Goal: Task Accomplishment & Management: Manage account settings

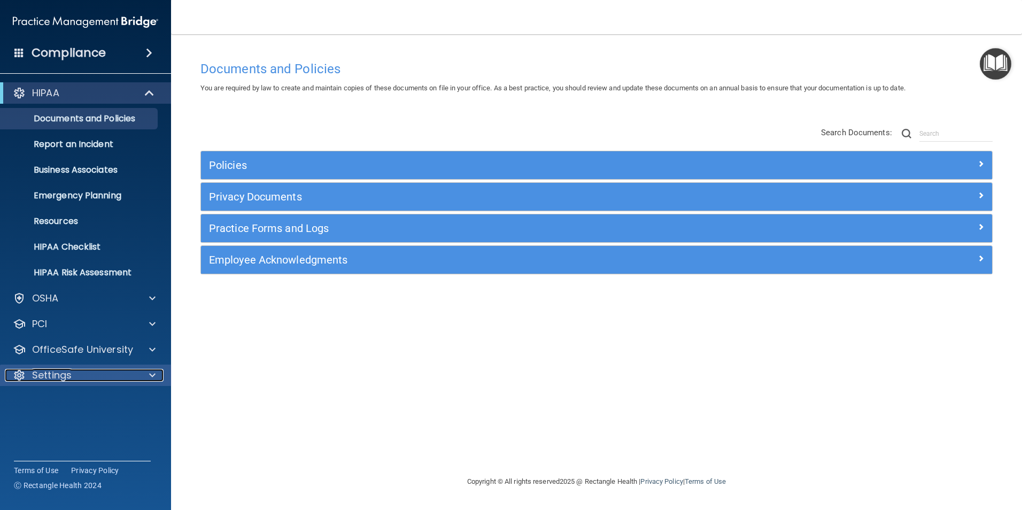
click at [62, 377] on p "Settings" at bounding box center [52, 375] width 40 height 13
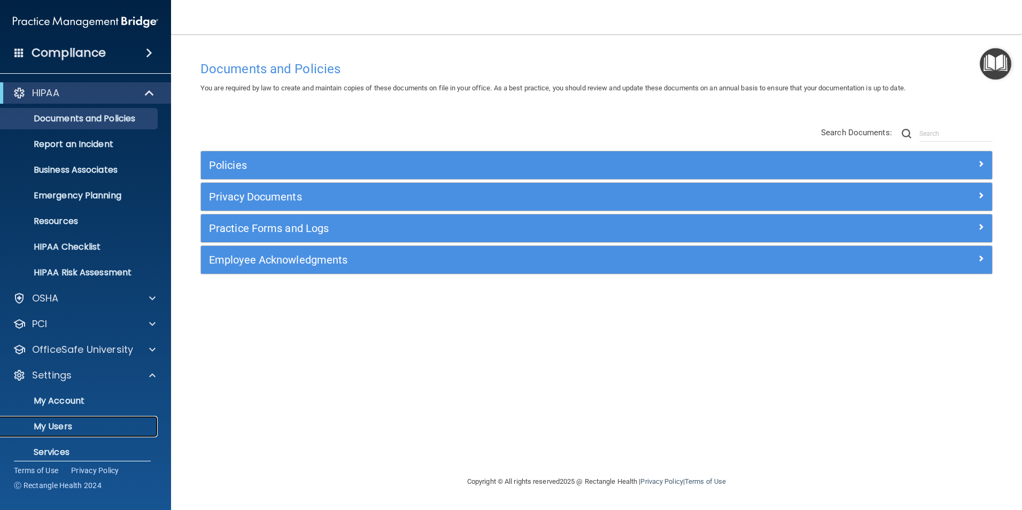
click at [64, 421] on p "My Users" at bounding box center [80, 426] width 146 height 11
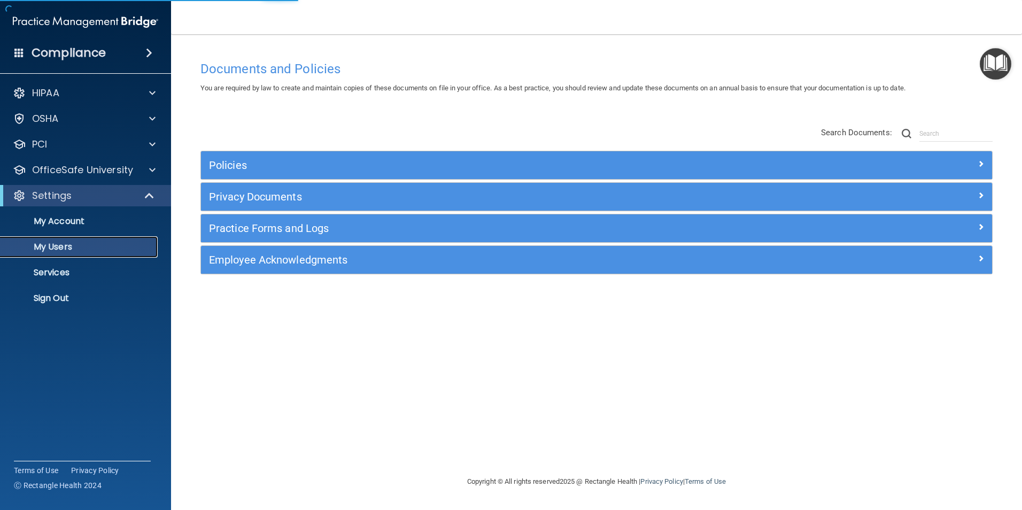
select select "20"
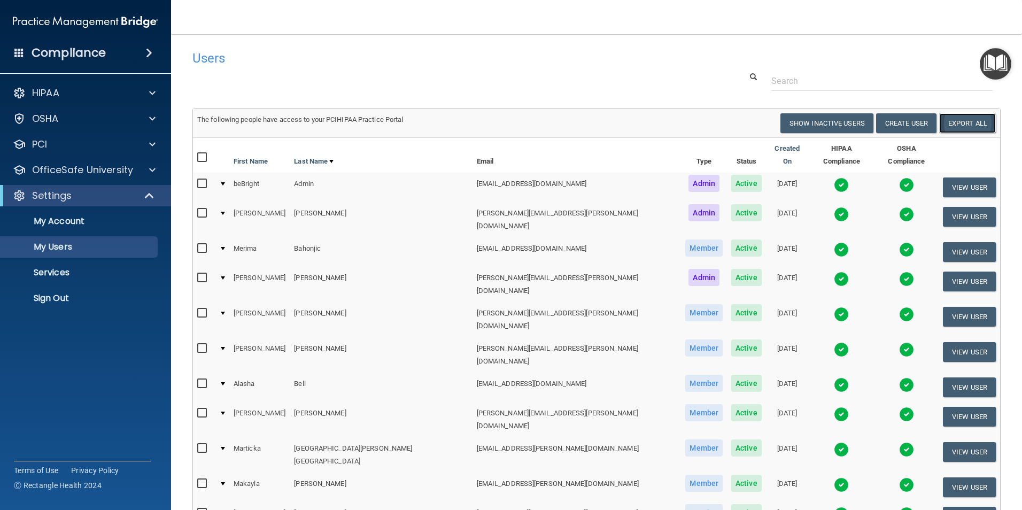
click at [955, 125] on link "Export All" at bounding box center [967, 123] width 57 height 20
drag, startPoint x: 569, startPoint y: 88, endPoint x: 690, endPoint y: 106, distance: 122.7
click at [569, 88] on div at bounding box center [596, 81] width 824 height 20
click at [846, 80] on input "text" at bounding box center [882, 81] width 221 height 20
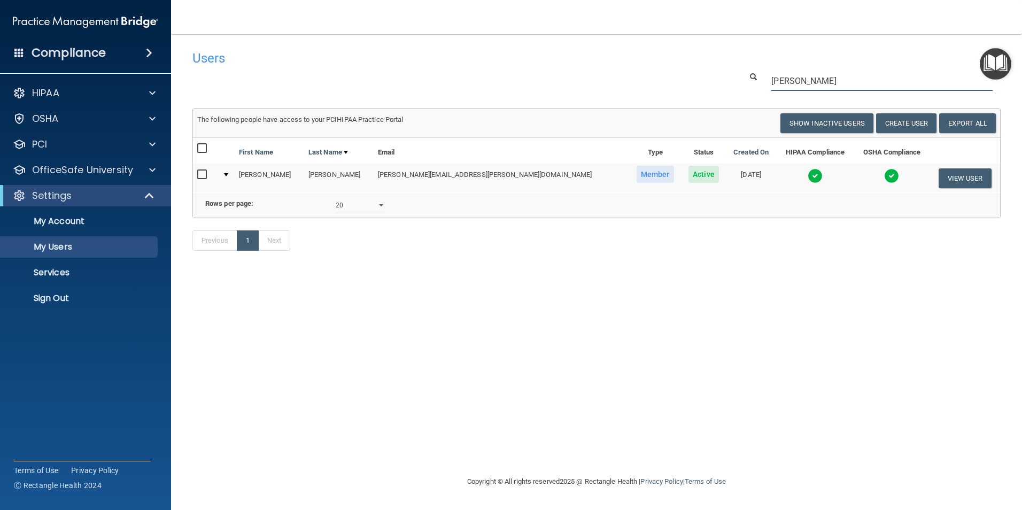
drag, startPoint x: 802, startPoint y: 78, endPoint x: 699, endPoint y: 61, distance: 104.0
click at [703, 68] on div "Users Success! New user created. × Error! The user couldn't be created. × Succe…" at bounding box center [596, 156] width 808 height 222
click at [805, 76] on input "[PERSON_NAME]" at bounding box center [882, 81] width 221 height 20
drag, startPoint x: 805, startPoint y: 80, endPoint x: 693, endPoint y: 60, distance: 113.0
click at [701, 63] on div "Users Success! New user created. × Error! The user couldn't be created. × Succe…" at bounding box center [596, 156] width 808 height 222
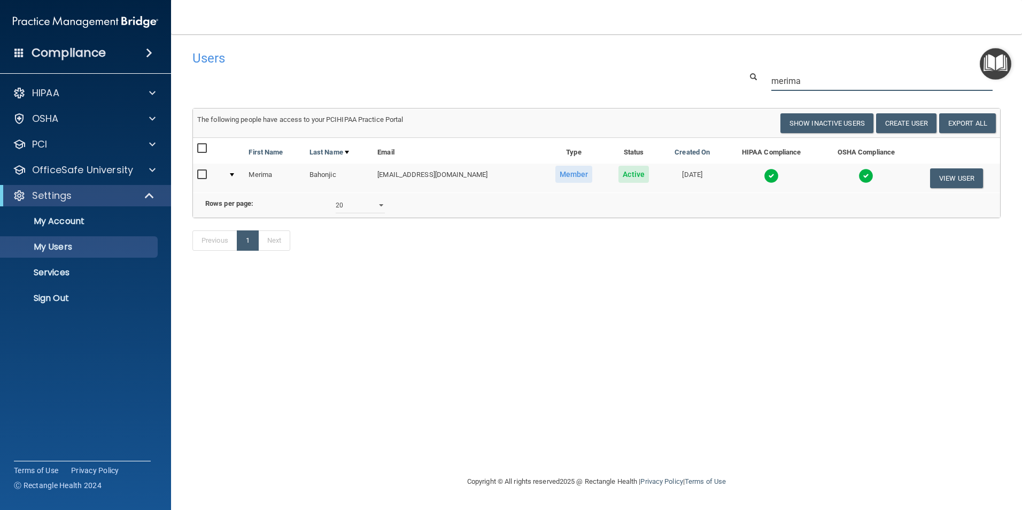
drag, startPoint x: 808, startPoint y: 82, endPoint x: 692, endPoint y: 60, distance: 117.7
click at [702, 63] on div "Users Success! New user created. × Error! The user couldn't be created. × Succe…" at bounding box center [596, 156] width 808 height 222
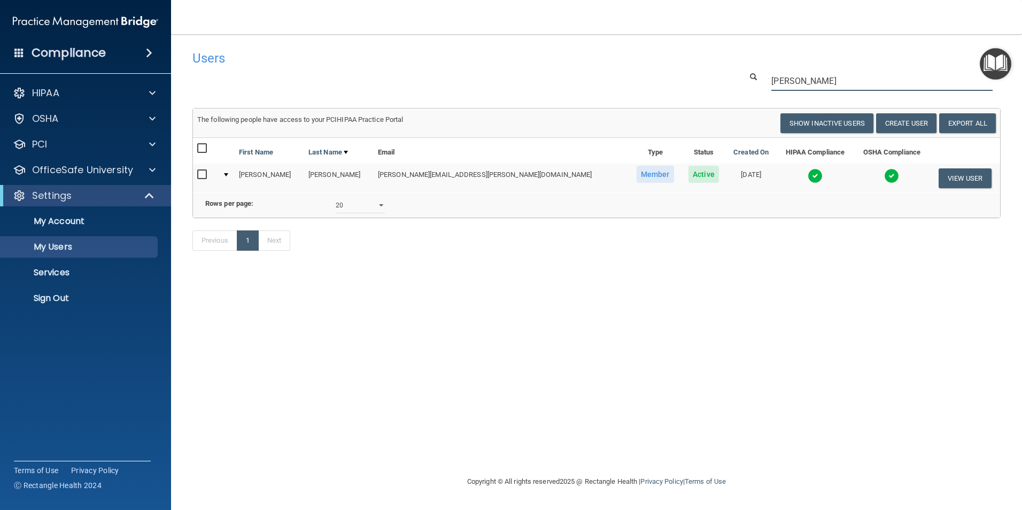
drag, startPoint x: 820, startPoint y: 78, endPoint x: 728, endPoint y: 80, distance: 92.0
click at [728, 80] on div "[PERSON_NAME]" at bounding box center [596, 81] width 824 height 20
drag, startPoint x: 807, startPoint y: 80, endPoint x: 636, endPoint y: 43, distance: 174.5
click at [650, 52] on div "Users Success! New user created. × Error! The user couldn't be created. × Succe…" at bounding box center [596, 156] width 808 height 222
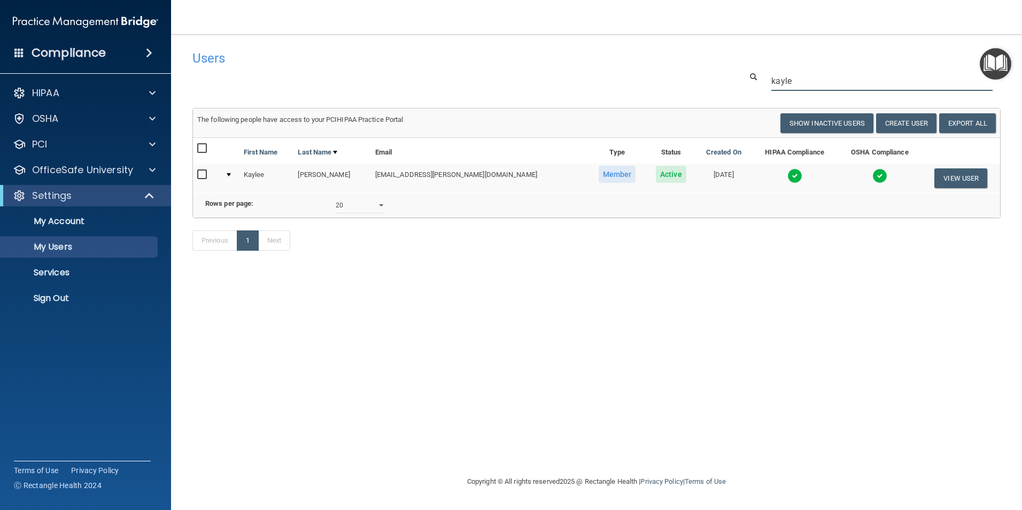
drag, startPoint x: 822, startPoint y: 80, endPoint x: 723, endPoint y: 68, distance: 100.1
click at [726, 69] on div "Users Success! New user created. × Error! The user couldn't be created. × Succe…" at bounding box center [596, 156] width 808 height 222
drag, startPoint x: 796, startPoint y: 81, endPoint x: 661, endPoint y: 21, distance: 147.5
click at [666, 35] on main "Users Success! New user created. × Error! The user couldn't be created. × Succe…" at bounding box center [596, 272] width 851 height 476
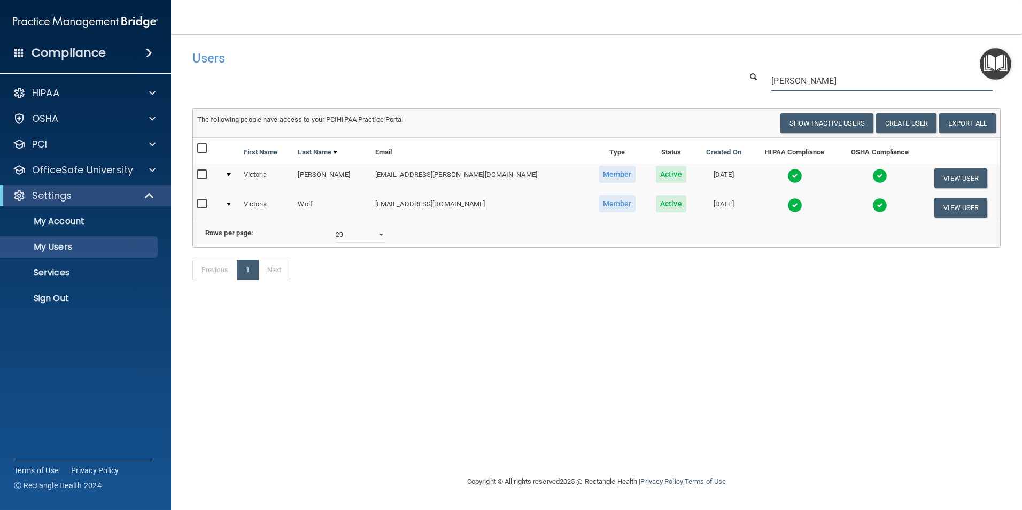
drag, startPoint x: 811, startPoint y: 82, endPoint x: 632, endPoint y: 37, distance: 184.1
click at [632, 37] on main "Users Success! New user created. × Error! The user couldn't be created. × Succe…" at bounding box center [596, 272] width 851 height 476
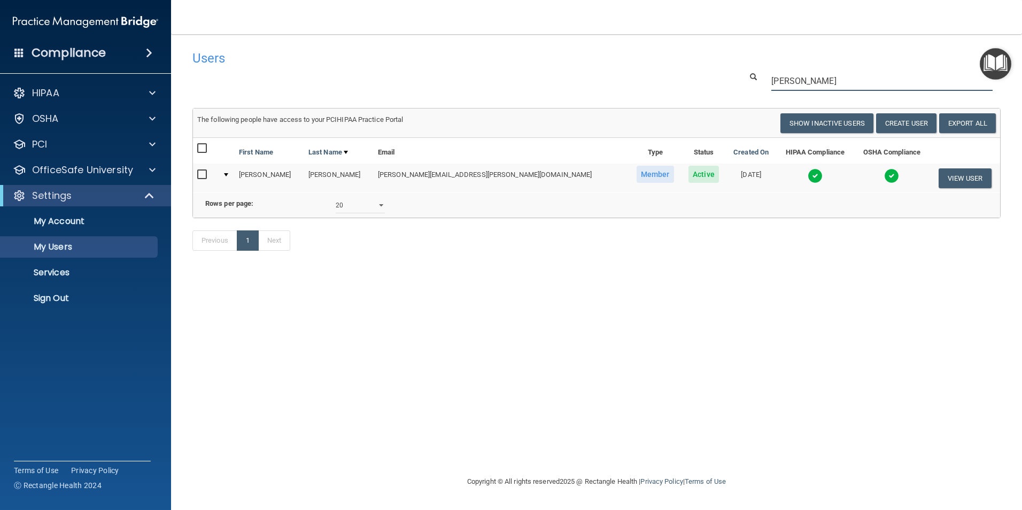
drag, startPoint x: 782, startPoint y: 78, endPoint x: 649, endPoint y: 26, distance: 143.4
click at [650, 32] on div "Toggle navigation [PERSON_NAME] [PERSON_NAME][EMAIL_ADDRESS][PERSON_NAME][DOMAI…" at bounding box center [596, 255] width 851 height 510
drag, startPoint x: 800, startPoint y: 79, endPoint x: 690, endPoint y: 46, distance: 115.5
click at [705, 51] on div "Users Success! New user created. × Error! The user couldn't be created. × Succe…" at bounding box center [596, 156] width 808 height 222
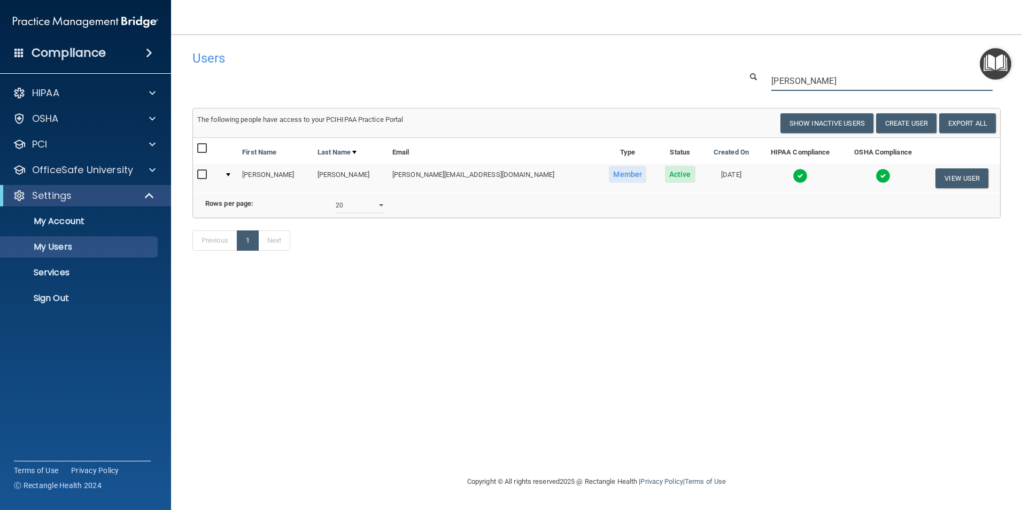
drag, startPoint x: 804, startPoint y: 82, endPoint x: 733, endPoint y: 63, distance: 74.2
click at [733, 63] on div "Users Success! New user created. × Error! The user couldn't be created. × Succe…" at bounding box center [596, 156] width 808 height 222
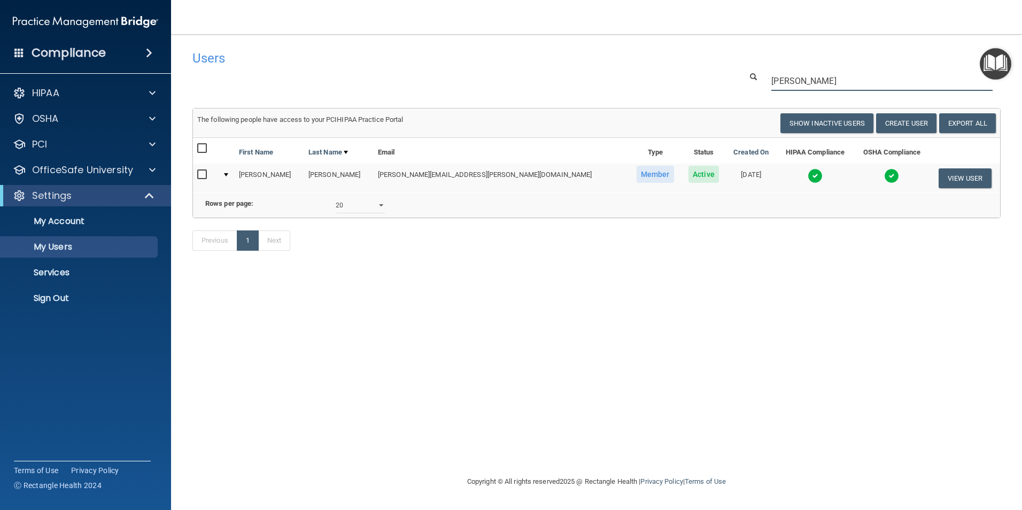
drag, startPoint x: 810, startPoint y: 82, endPoint x: 691, endPoint y: 66, distance: 119.3
click at [691, 66] on div "Users Success! New user created. × Error! The user couldn't be created. × Succe…" at bounding box center [596, 156] width 808 height 222
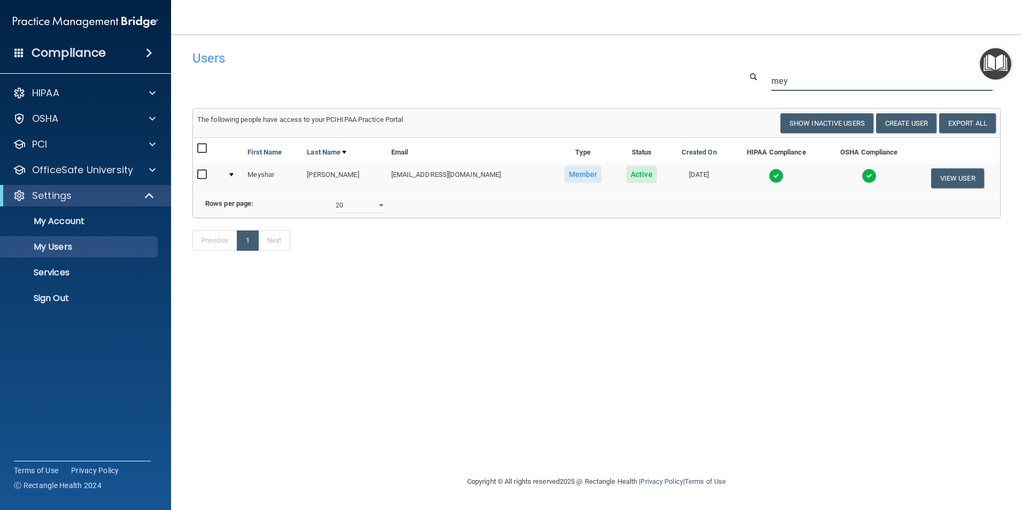
drag, startPoint x: 806, startPoint y: 78, endPoint x: 693, endPoint y: 77, distance: 112.3
click at [698, 77] on div "mey" at bounding box center [596, 81] width 824 height 20
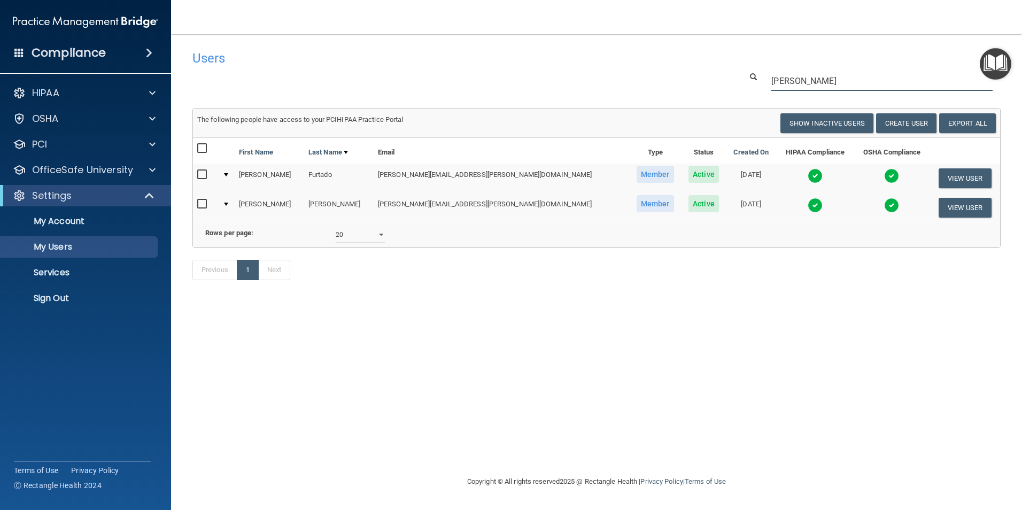
drag, startPoint x: 805, startPoint y: 78, endPoint x: 673, endPoint y: 60, distance: 132.7
click at [678, 62] on div "Users Success! New user created. × Error! The user couldn't be created. × Succe…" at bounding box center [596, 171] width 808 height 252
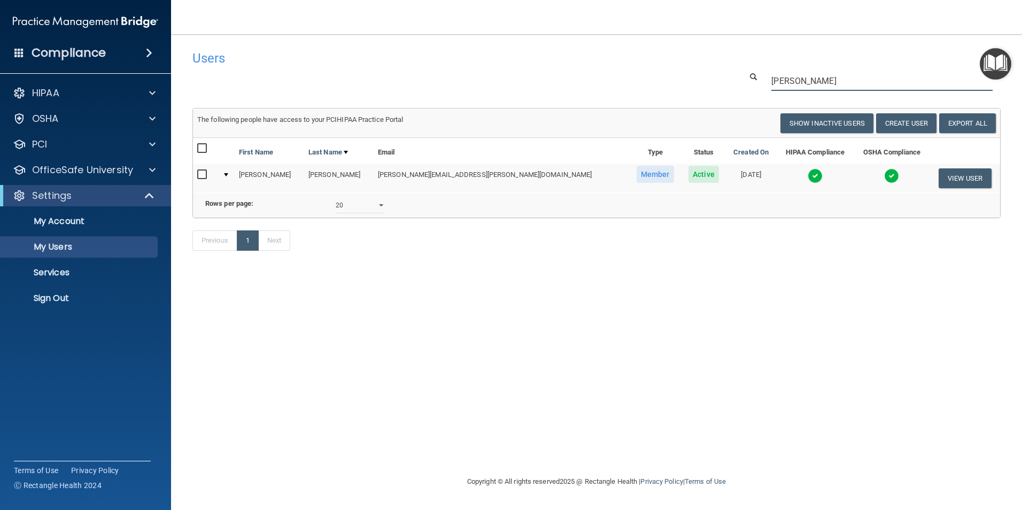
click at [820, 81] on input "[PERSON_NAME]" at bounding box center [882, 81] width 221 height 20
drag, startPoint x: 817, startPoint y: 80, endPoint x: 749, endPoint y: 69, distance: 68.7
click at [749, 69] on div "Users Success! New user created. × Error! The user couldn't be created. × Succe…" at bounding box center [596, 156] width 808 height 222
drag, startPoint x: 821, startPoint y: 83, endPoint x: 738, endPoint y: 72, distance: 84.2
click at [738, 72] on div "andre" at bounding box center [871, 81] width 275 height 20
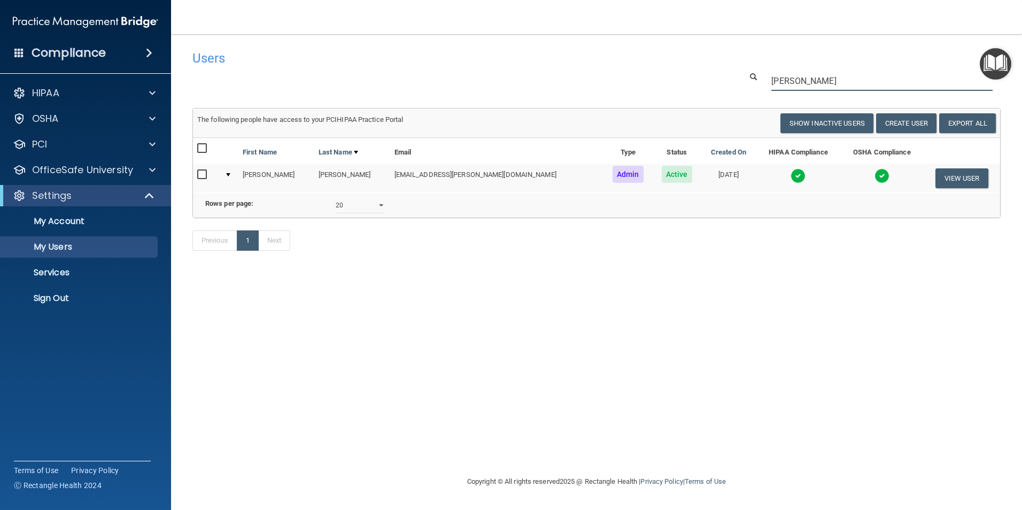
drag, startPoint x: 767, startPoint y: 76, endPoint x: 664, endPoint y: 70, distance: 102.8
click at [665, 71] on div "Users Success! New user created. × Error! The user couldn't be created. × Succe…" at bounding box center [596, 156] width 808 height 222
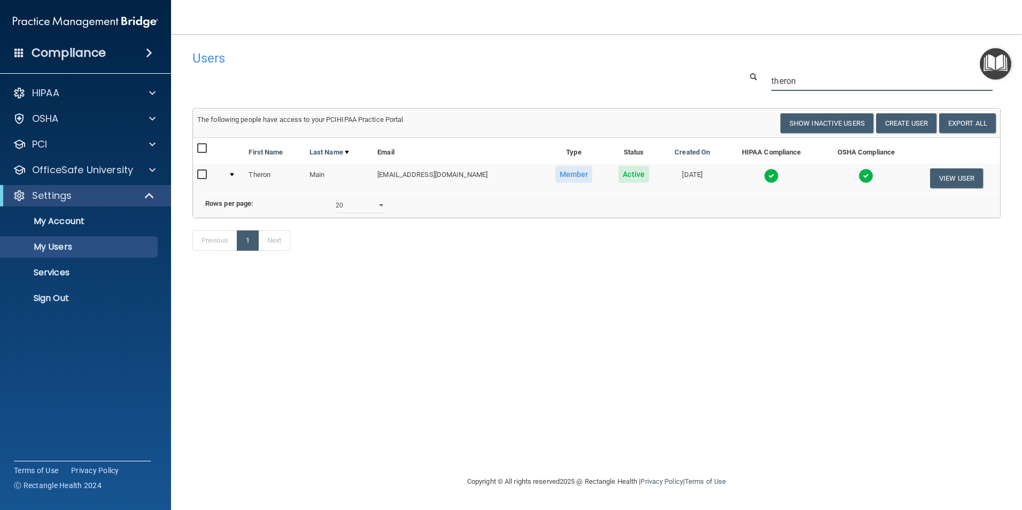
drag, startPoint x: 659, startPoint y: 36, endPoint x: 650, endPoint y: 30, distance: 10.8
click at [650, 30] on div "Toggle navigation [PERSON_NAME] [PERSON_NAME][EMAIL_ADDRESS][PERSON_NAME][DOMAI…" at bounding box center [596, 255] width 851 height 510
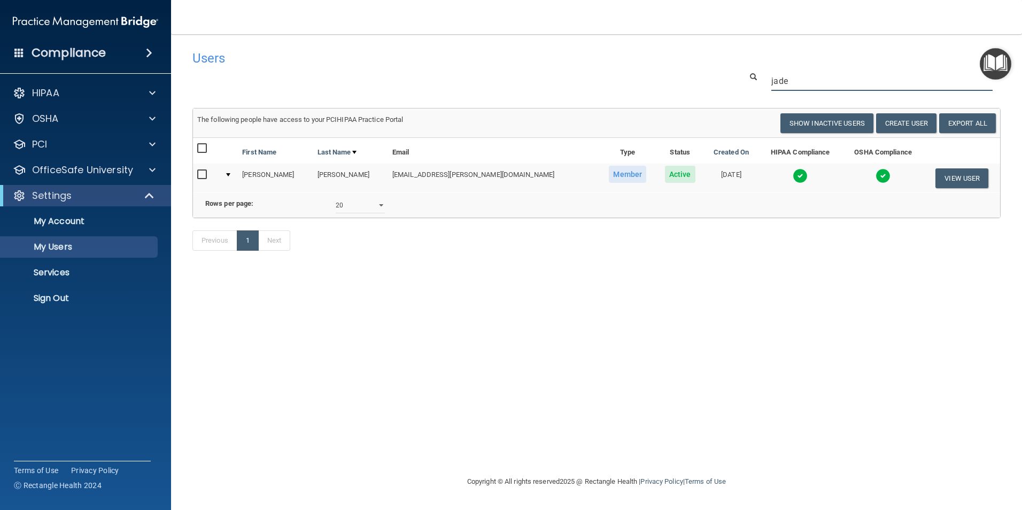
drag, startPoint x: 797, startPoint y: 83, endPoint x: 725, endPoint y: 56, distance: 76.7
click at [729, 71] on div "Users Success! New user created. × Error! The user couldn't be created. × Succe…" at bounding box center [596, 156] width 808 height 222
drag, startPoint x: 794, startPoint y: 83, endPoint x: 718, endPoint y: 72, distance: 76.8
click at [718, 72] on div "[PERSON_NAME]" at bounding box center [596, 81] width 824 height 20
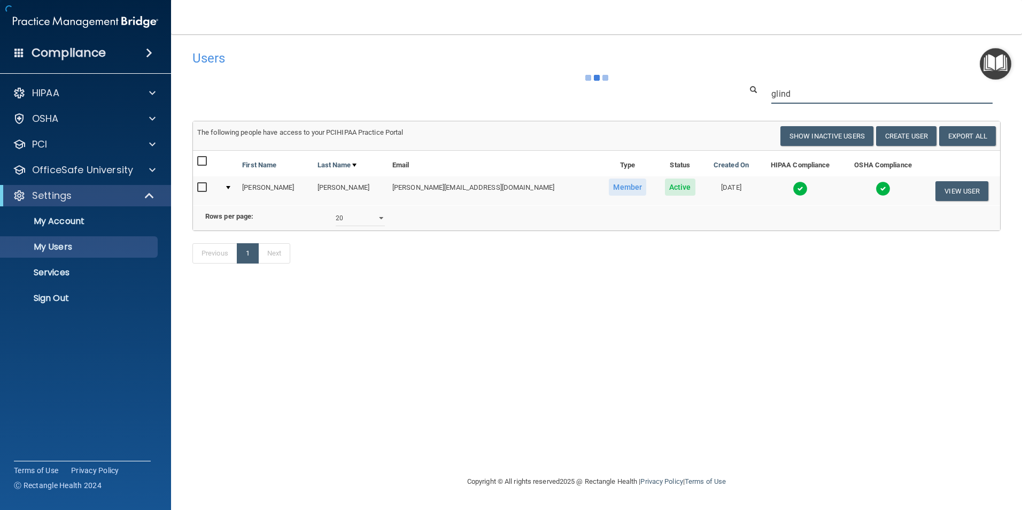
type input "[PERSON_NAME]"
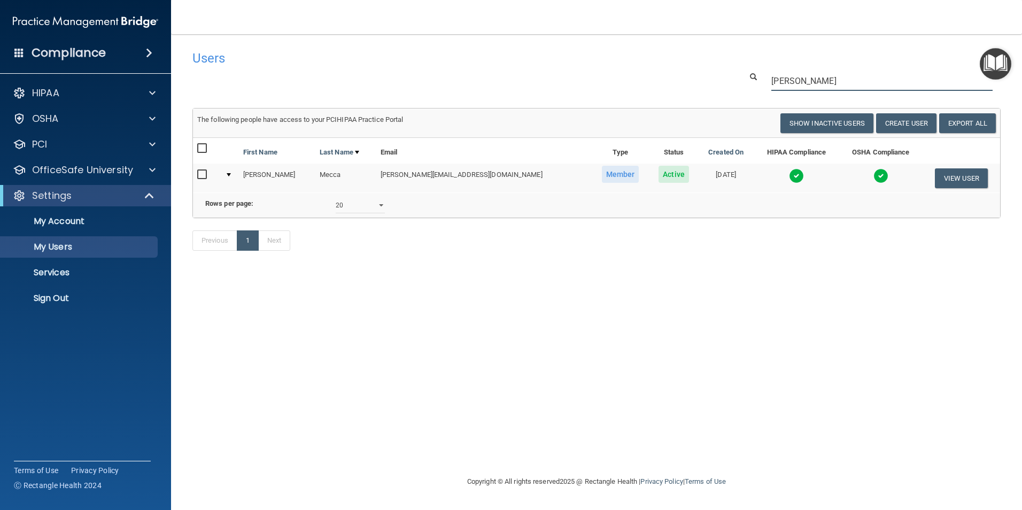
drag, startPoint x: 804, startPoint y: 81, endPoint x: 718, endPoint y: 60, distance: 88.5
click at [719, 63] on div "Users Success! New user created. × Error! The user couldn't be created. × Succe…" at bounding box center [596, 156] width 808 height 222
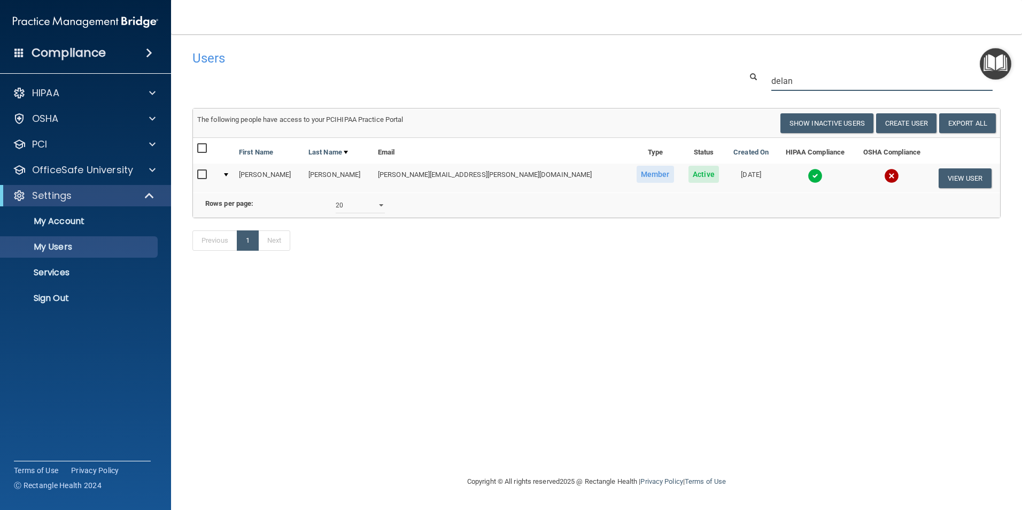
drag, startPoint x: 807, startPoint y: 83, endPoint x: 708, endPoint y: 70, distance: 99.3
click at [708, 70] on div "Users Success! New user created. × Error! The user couldn't be created. × Succe…" at bounding box center [596, 156] width 808 height 222
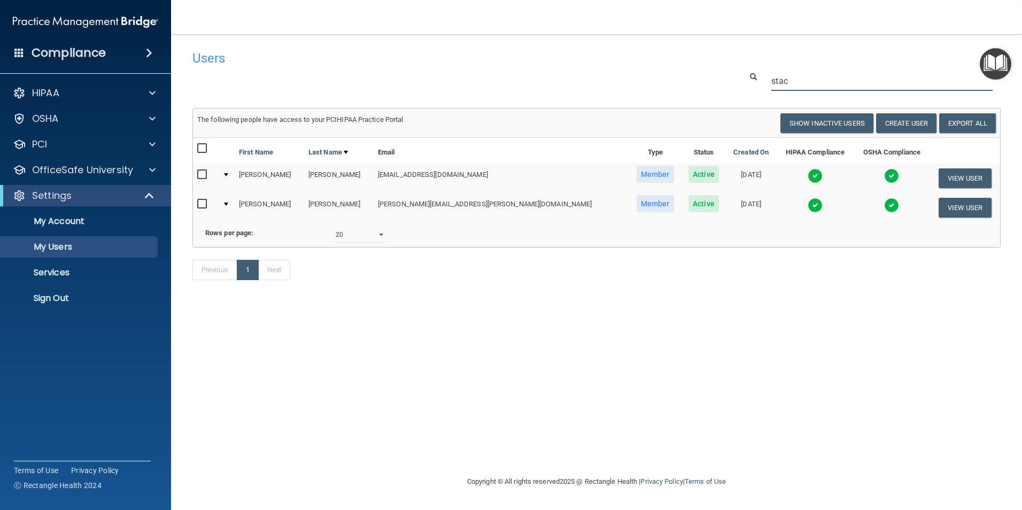
drag, startPoint x: 803, startPoint y: 76, endPoint x: 699, endPoint y: 75, distance: 103.7
click at [700, 75] on div "stac" at bounding box center [596, 81] width 824 height 20
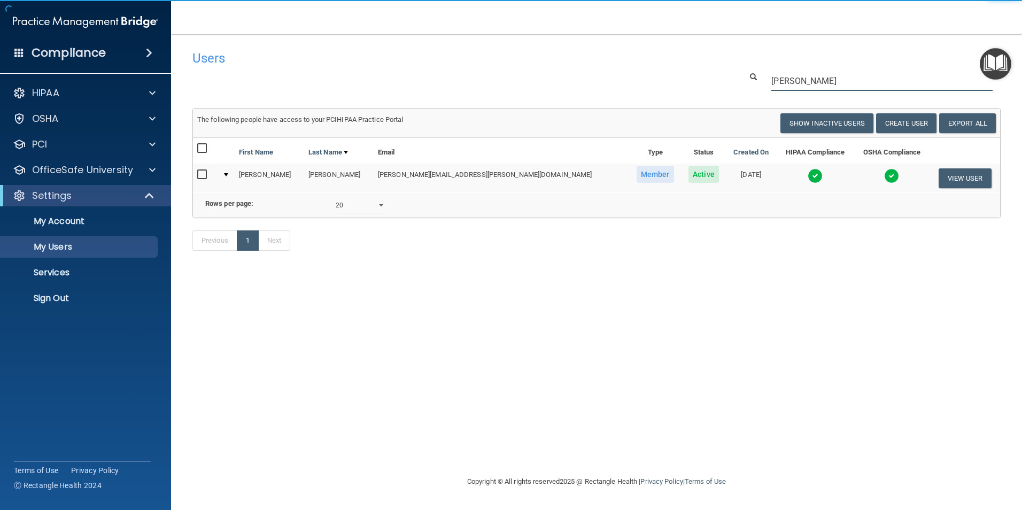
drag, startPoint x: 807, startPoint y: 83, endPoint x: 747, endPoint y: 78, distance: 59.6
click at [747, 78] on div "[PERSON_NAME]" at bounding box center [871, 81] width 275 height 20
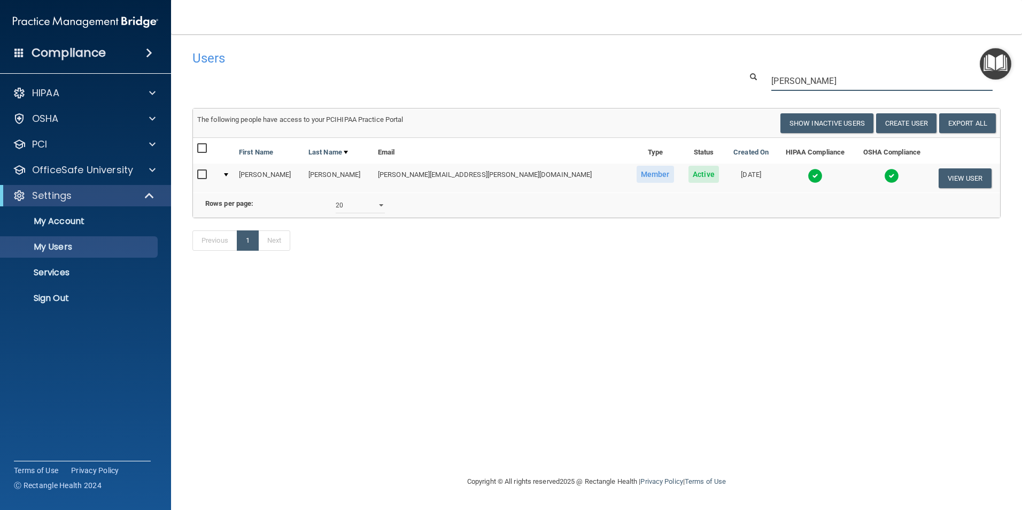
drag, startPoint x: 798, startPoint y: 80, endPoint x: 712, endPoint y: 72, distance: 85.9
click at [712, 72] on div "[PERSON_NAME]" at bounding box center [596, 81] width 824 height 20
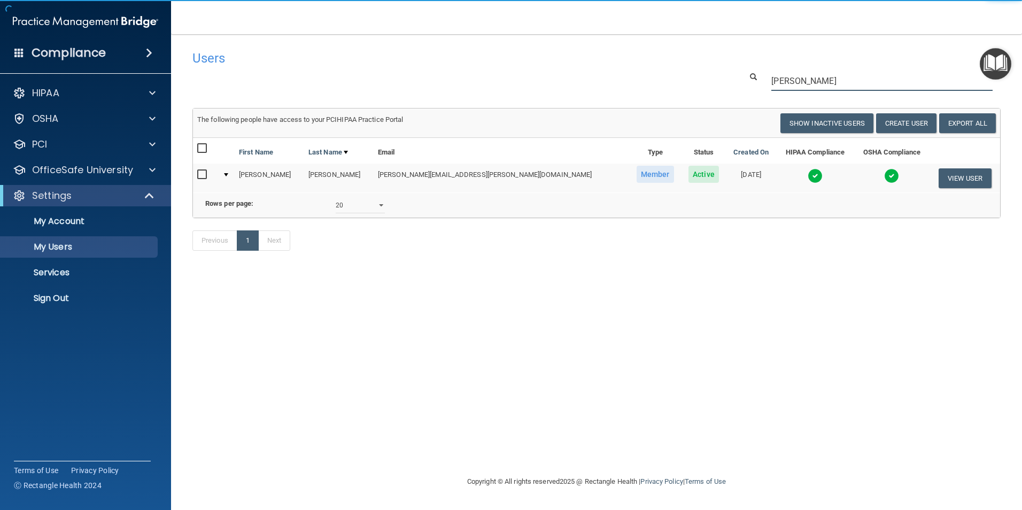
drag, startPoint x: 802, startPoint y: 81, endPoint x: 712, endPoint y: 80, distance: 89.8
click at [712, 80] on div "[PERSON_NAME]" at bounding box center [596, 81] width 824 height 20
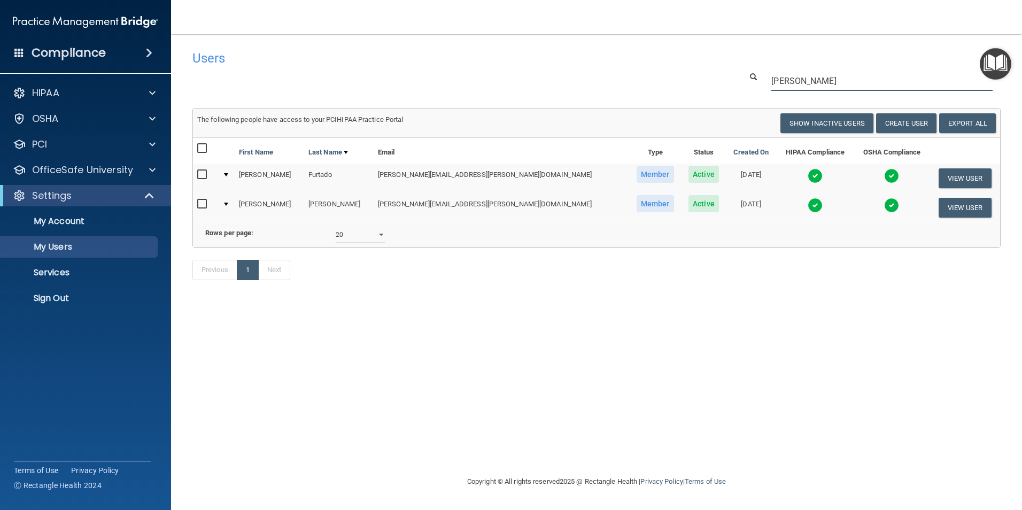
drag, startPoint x: 820, startPoint y: 80, endPoint x: 729, endPoint y: 80, distance: 90.4
click at [731, 80] on div "[PERSON_NAME]" at bounding box center [596, 81] width 824 height 20
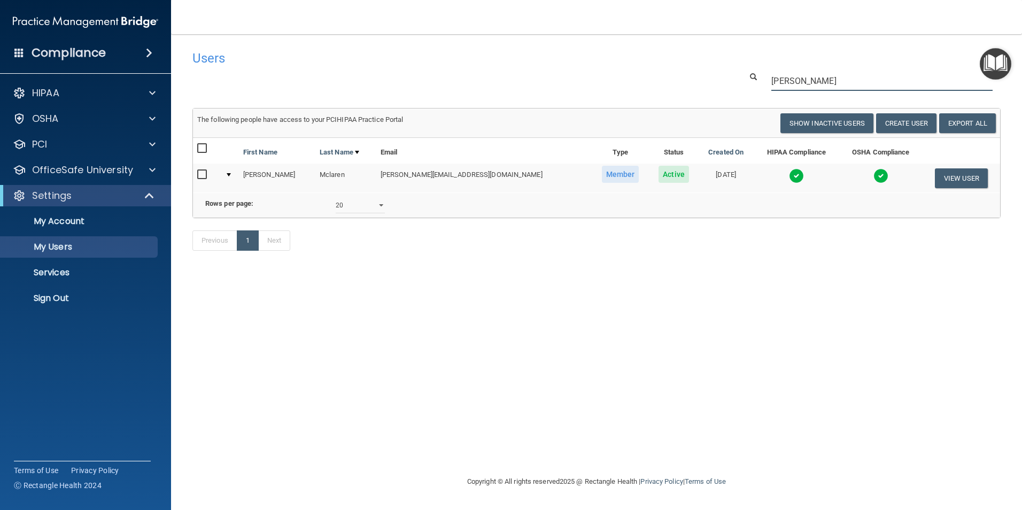
drag, startPoint x: 800, startPoint y: 83, endPoint x: 709, endPoint y: 63, distance: 93.1
click at [710, 64] on div "Users Success! New user created. × Error! The user couldn't be created. × Succe…" at bounding box center [596, 156] width 808 height 222
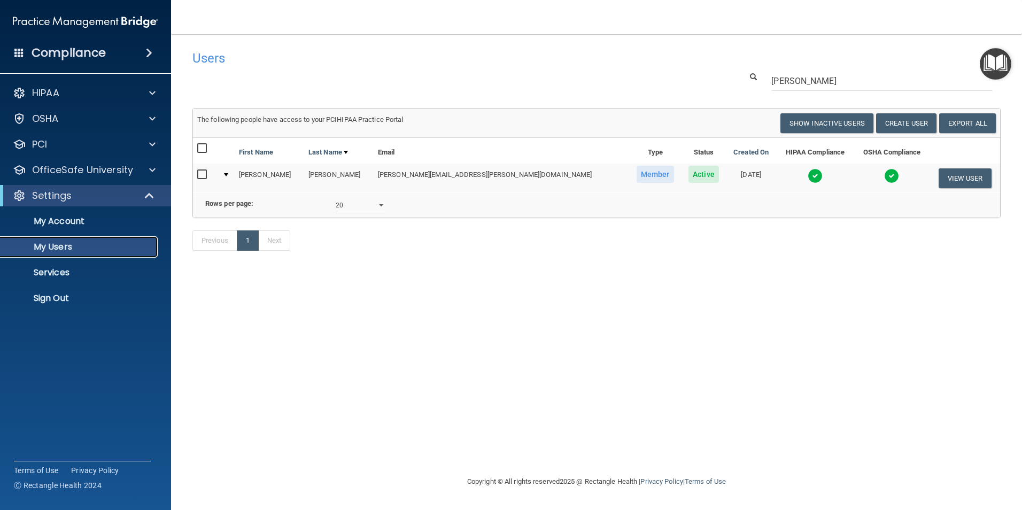
click at [60, 252] on p "My Users" at bounding box center [80, 247] width 146 height 11
drag, startPoint x: 810, startPoint y: 76, endPoint x: 727, endPoint y: 65, distance: 83.7
click at [728, 65] on div "Users Success! New user created. × Error! The user couldn't be created. × Succe…" at bounding box center [596, 156] width 808 height 222
drag, startPoint x: 815, startPoint y: 81, endPoint x: 675, endPoint y: 73, distance: 139.8
click at [676, 73] on div "[PERSON_NAME]" at bounding box center [596, 81] width 824 height 20
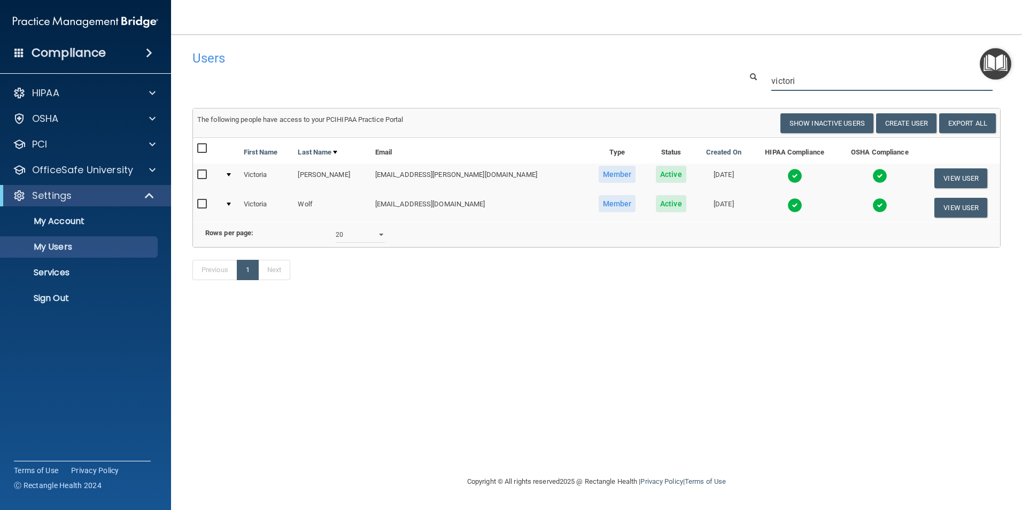
type input "victori"
click at [379, 243] on select "10 20 30 40 all" at bounding box center [360, 235] width 49 height 16
select select "2"
click at [336, 235] on select "10 20 30 40 all" at bounding box center [360, 235] width 49 height 16
drag, startPoint x: 829, startPoint y: 76, endPoint x: 654, endPoint y: 71, distance: 174.9
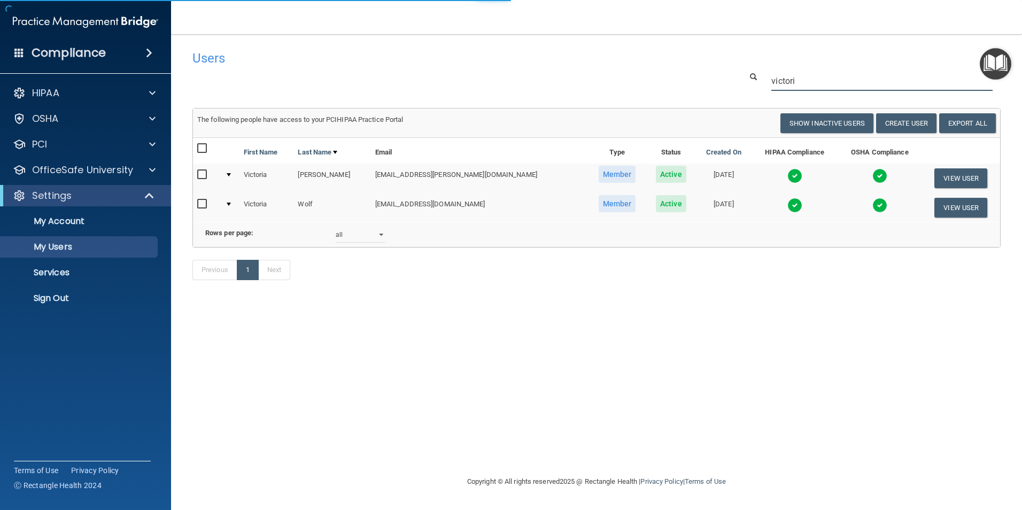
click at [654, 71] on div "Users Success! New user created. × Error! The user couldn't be created. × Succe…" at bounding box center [596, 171] width 808 height 252
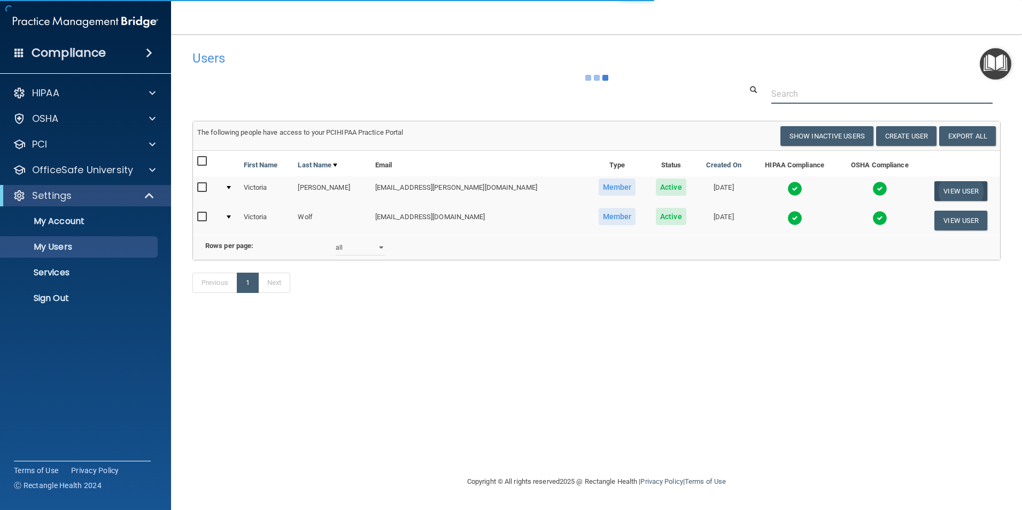
select select "20"
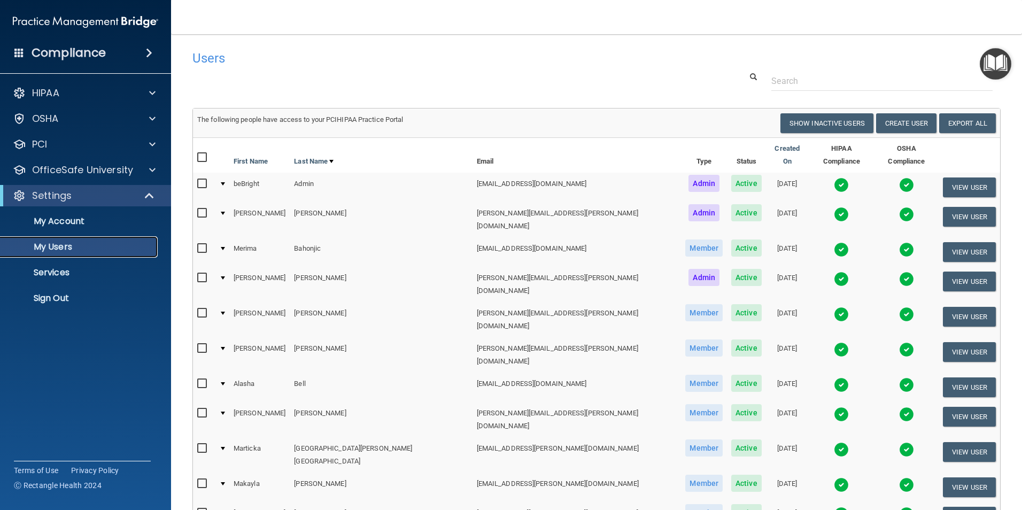
click at [64, 242] on p "My Users" at bounding box center [80, 247] width 146 height 11
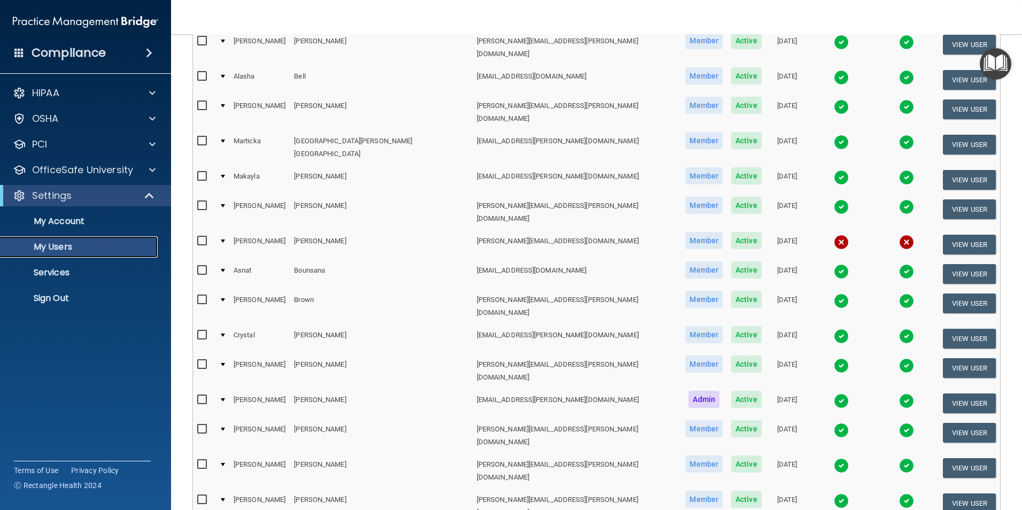
scroll to position [321, 0]
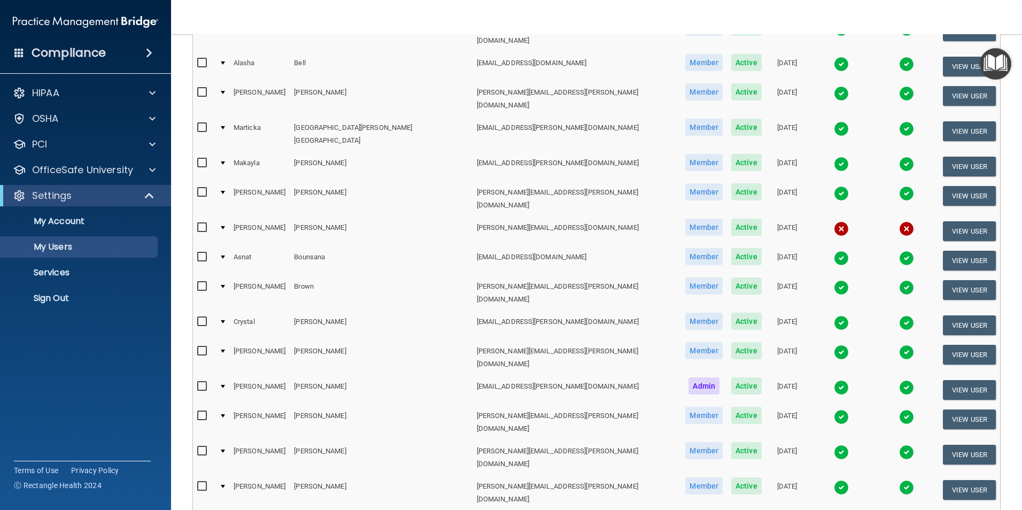
select select "93"
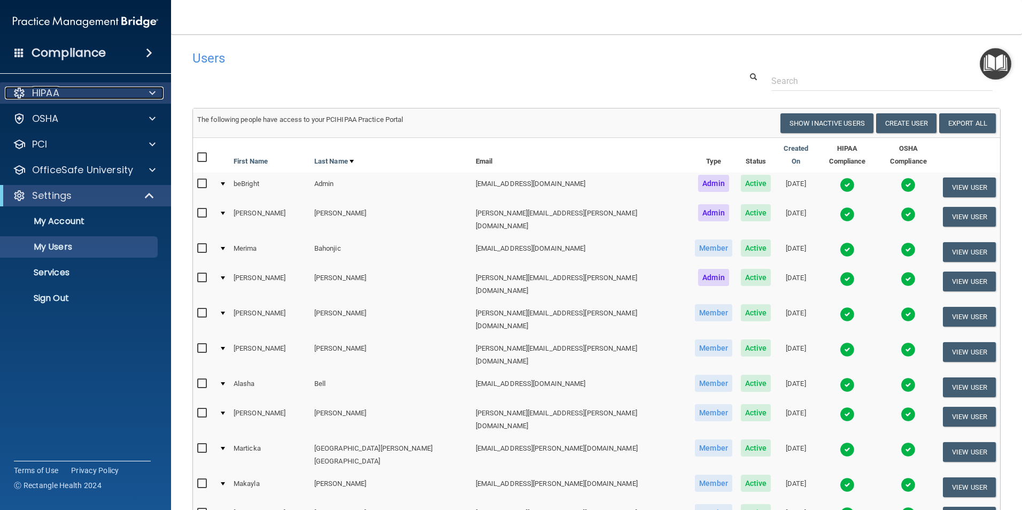
click at [57, 97] on p "HIPAA" at bounding box center [45, 93] width 27 height 13
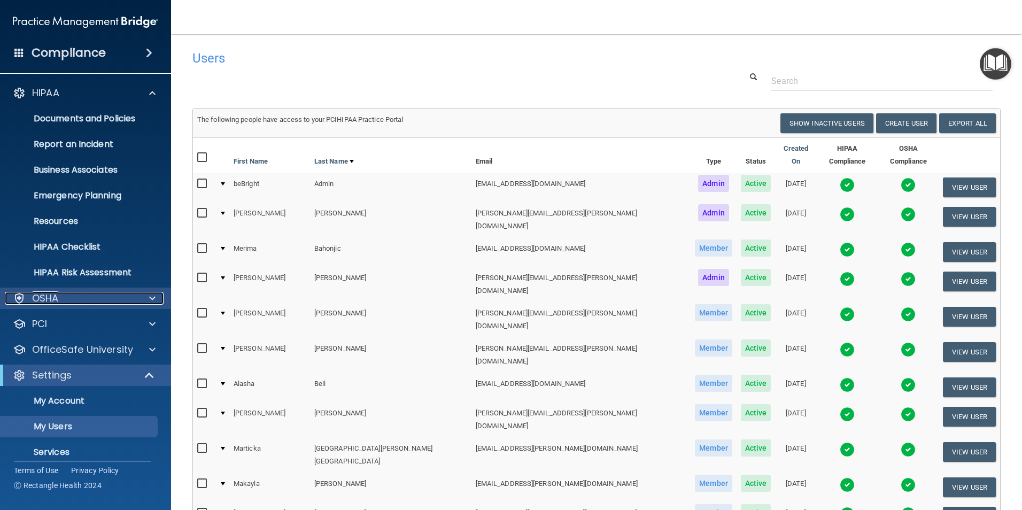
click at [71, 300] on div "OSHA" at bounding box center [71, 298] width 133 height 13
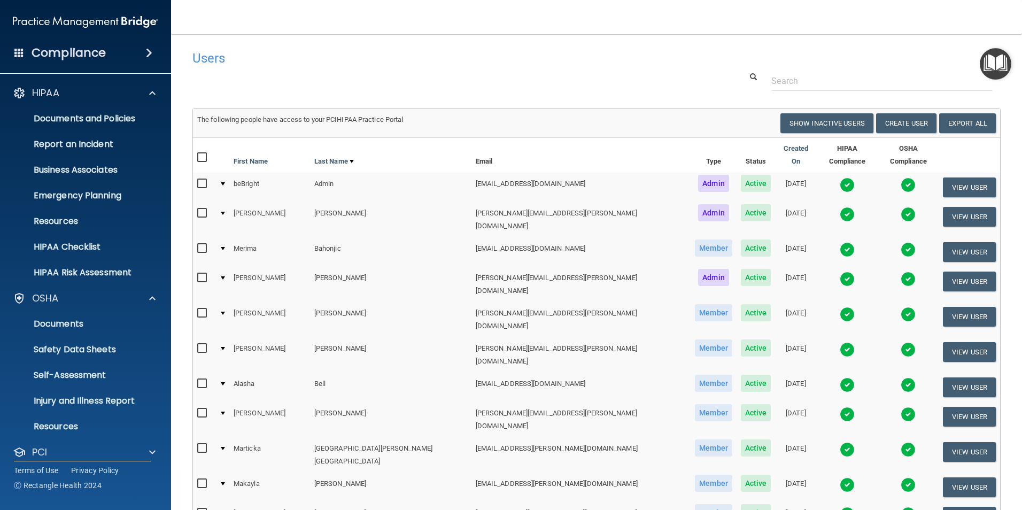
click at [203, 209] on input "checkbox" at bounding box center [203, 213] width 12 height 9
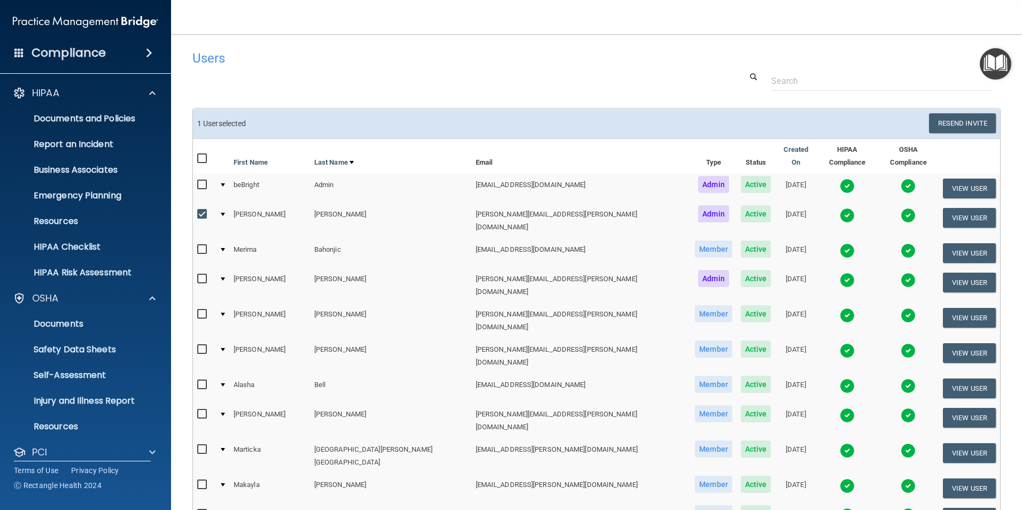
click at [204, 210] on input "checkbox" at bounding box center [203, 214] width 12 height 9
checkbox input "false"
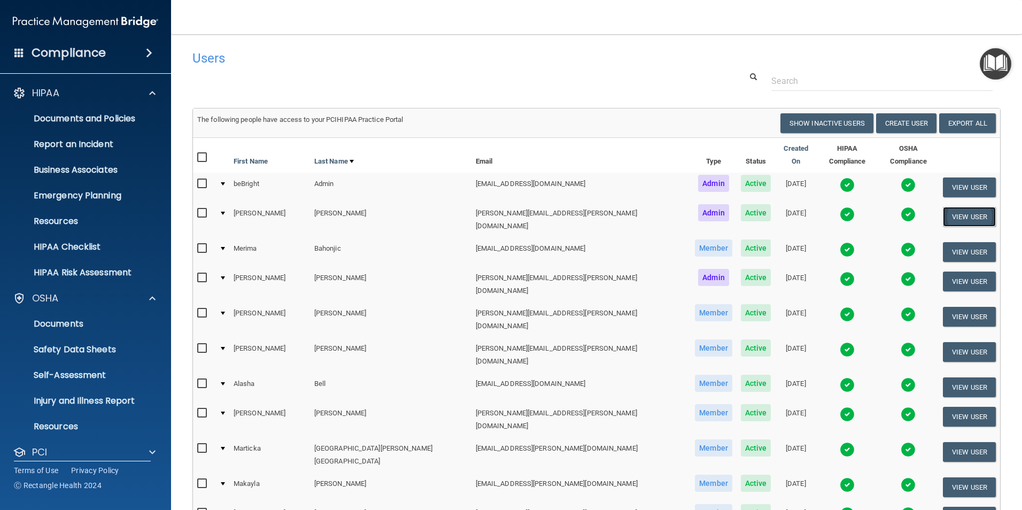
click at [972, 209] on button "View User" at bounding box center [969, 217] width 53 height 20
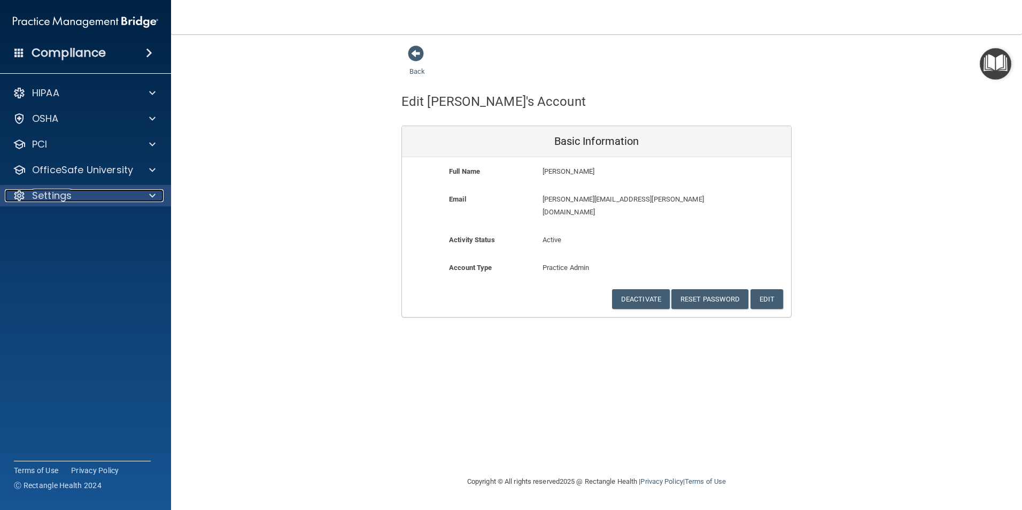
click at [79, 193] on div "Settings" at bounding box center [71, 195] width 133 height 13
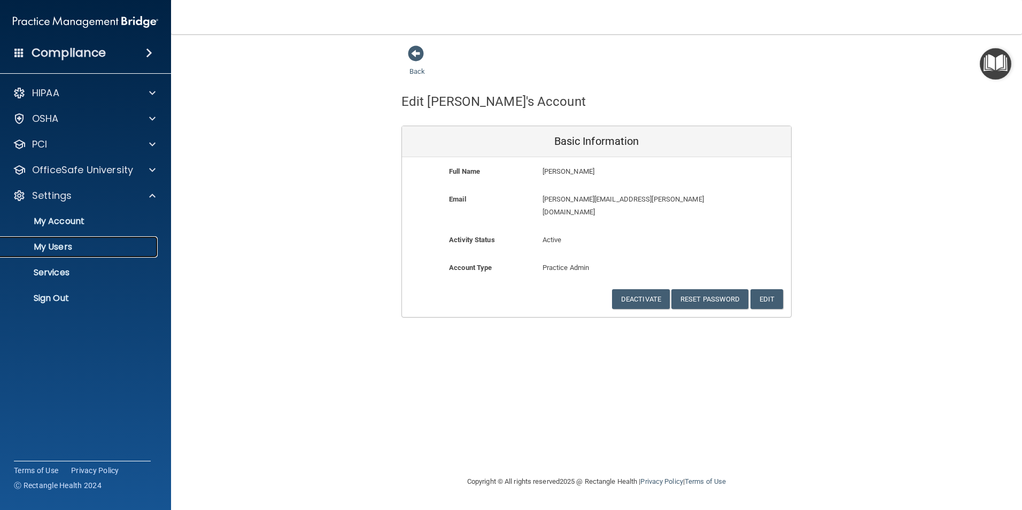
click at [73, 244] on p "My Users" at bounding box center [80, 247] width 146 height 11
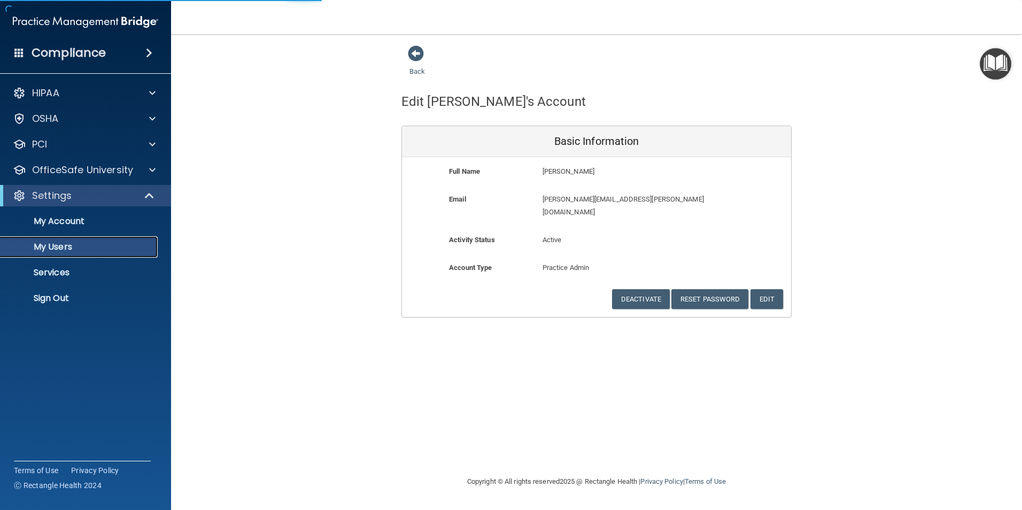
select select "20"
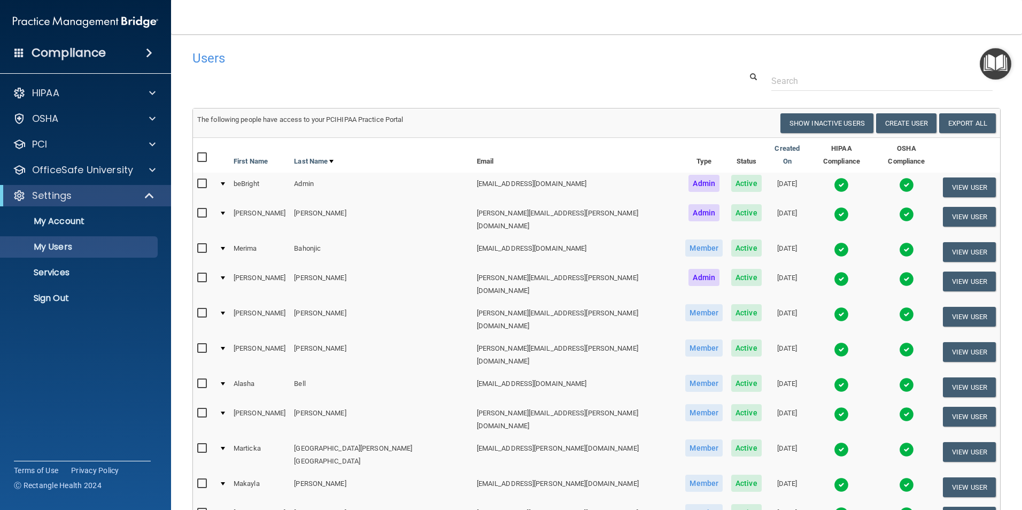
click at [96, 54] on h4 "Compliance" at bounding box center [69, 52] width 74 height 15
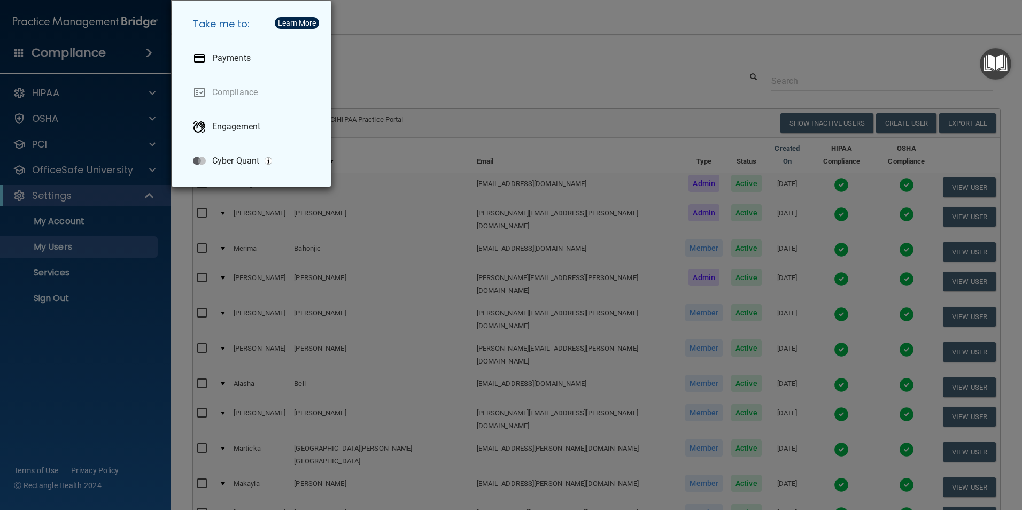
click at [88, 52] on div "Take me to: Payments Compliance Engagement Cyber Quant" at bounding box center [511, 255] width 1022 height 510
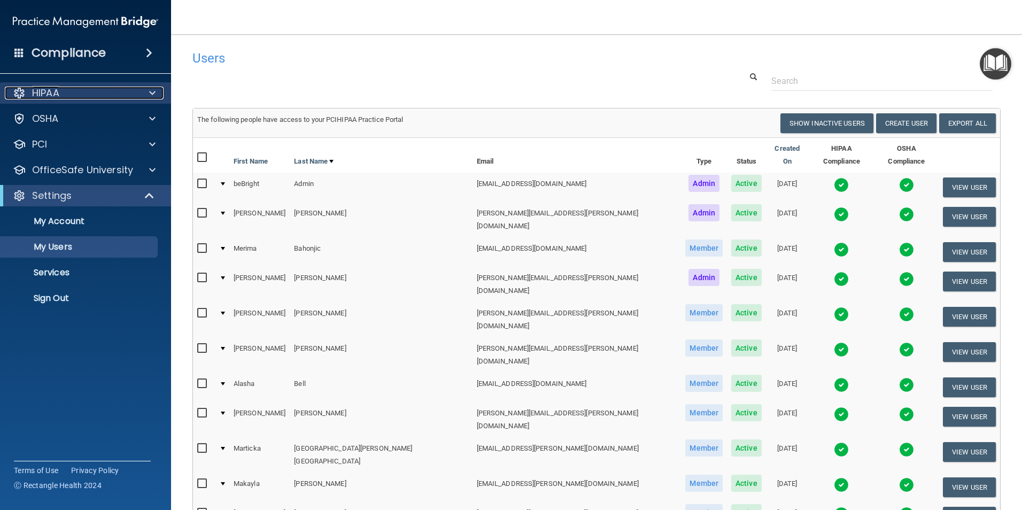
click at [57, 91] on p "HIPAA" at bounding box center [45, 93] width 27 height 13
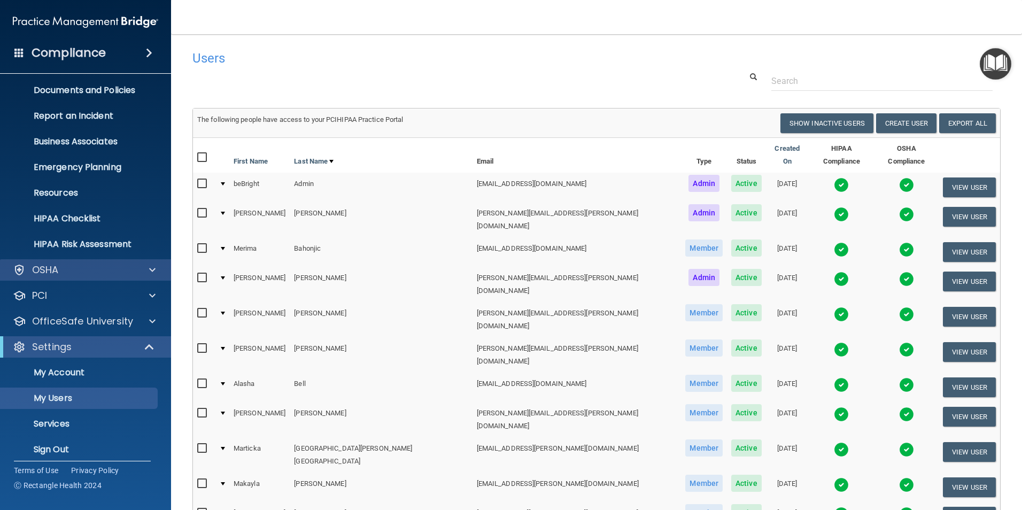
scroll to position [36, 0]
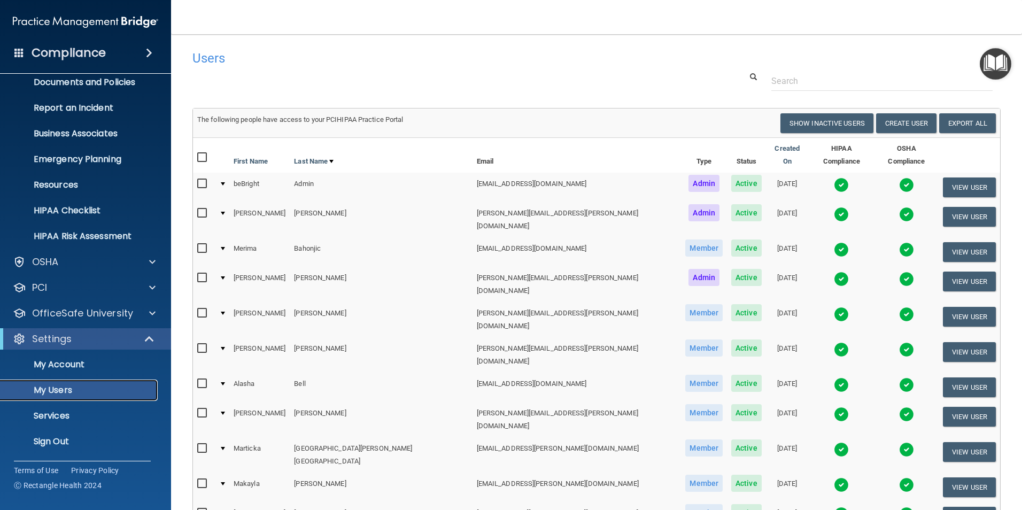
click at [66, 392] on p "My Users" at bounding box center [80, 390] width 146 height 11
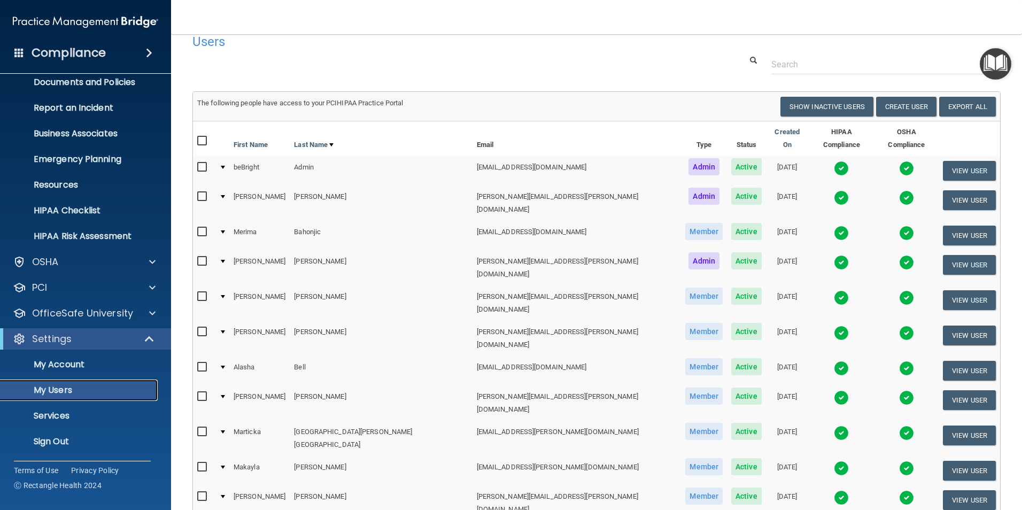
scroll to position [0, 0]
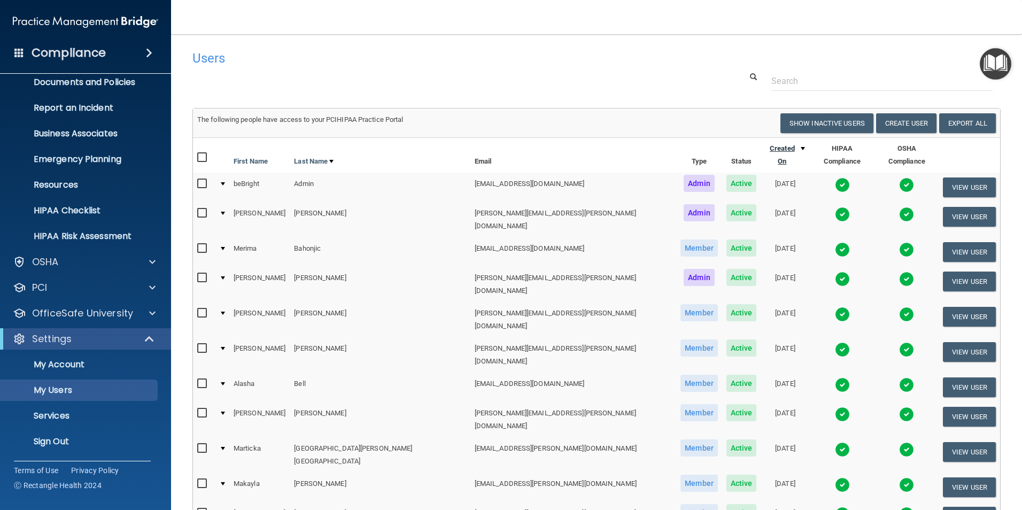
click at [765, 149] on link "Created On" at bounding box center [785, 155] width 40 height 26
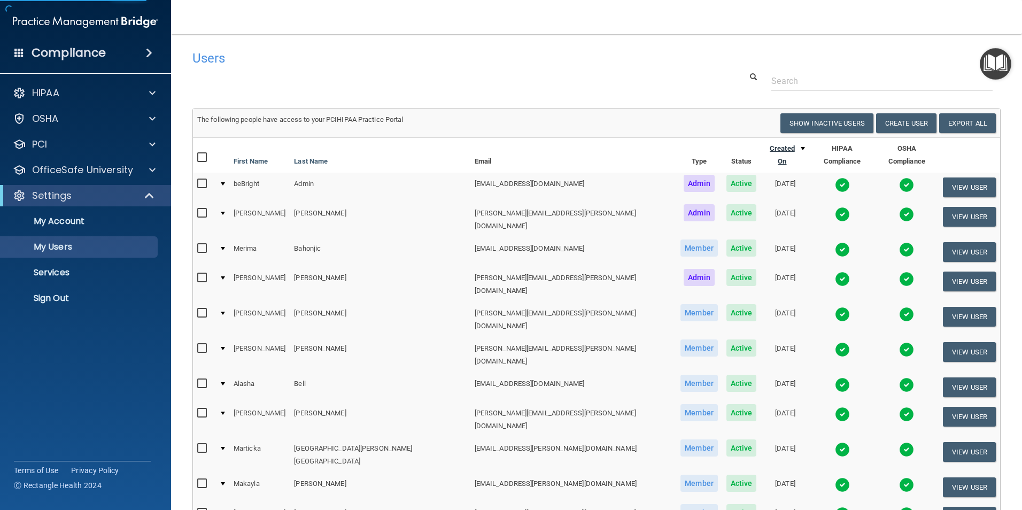
click at [765, 149] on link "Created On" at bounding box center [785, 155] width 40 height 26
select select "20"
